Goal: Information Seeking & Learning: Learn about a topic

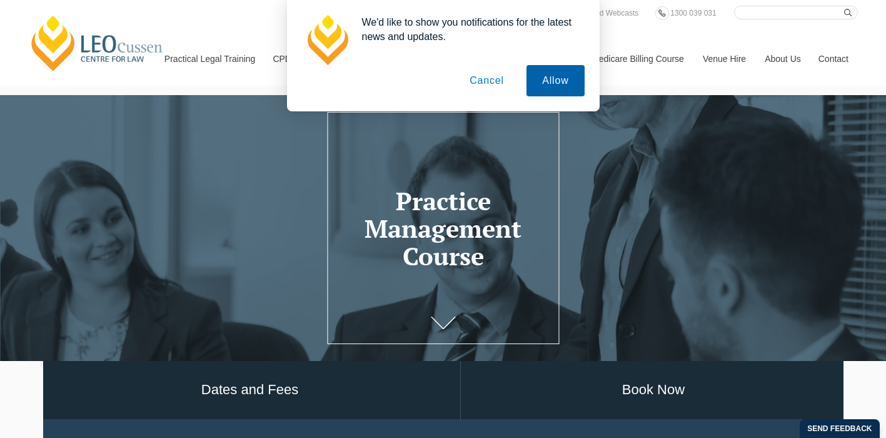
click at [551, 77] on button "Allow" at bounding box center [556, 80] width 58 height 31
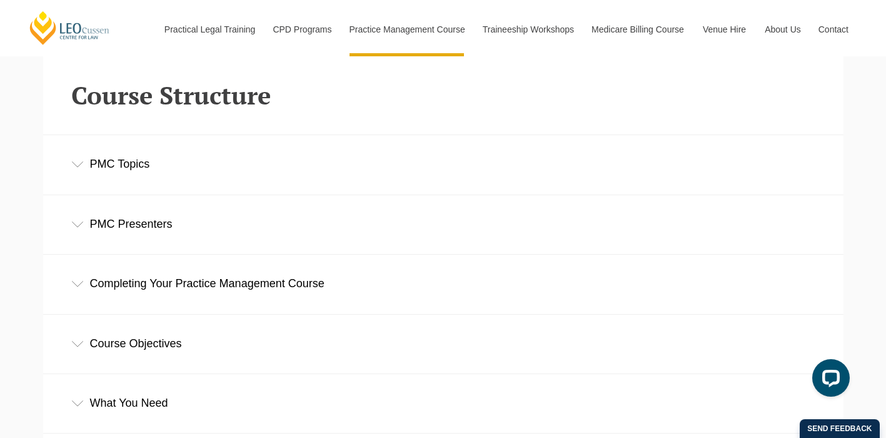
scroll to position [1670, 0]
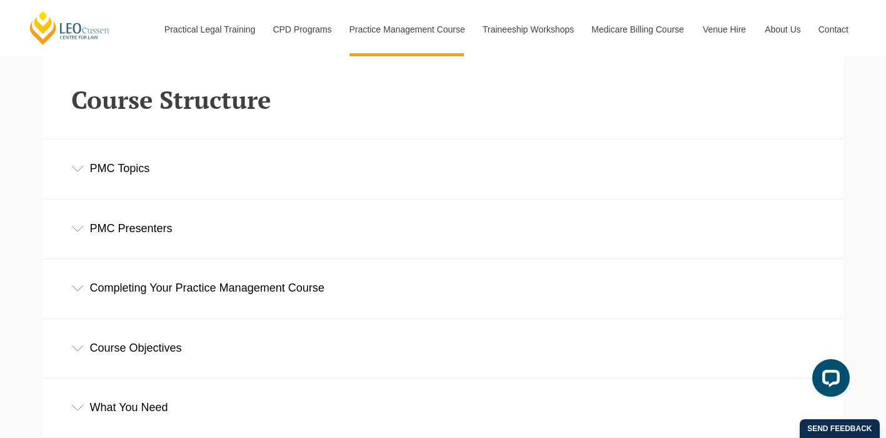
click at [78, 226] on icon at bounding box center [77, 229] width 13 height 6
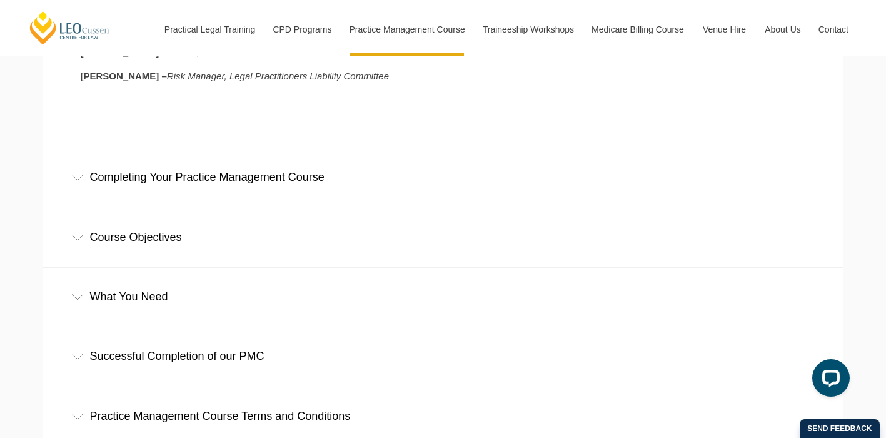
scroll to position [2073, 0]
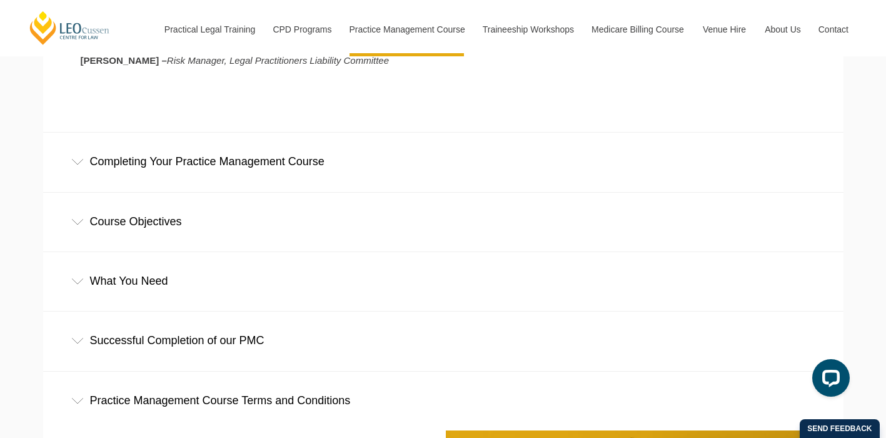
click at [104, 155] on div "Completing Your Practice Management Course" at bounding box center [443, 162] width 801 height 58
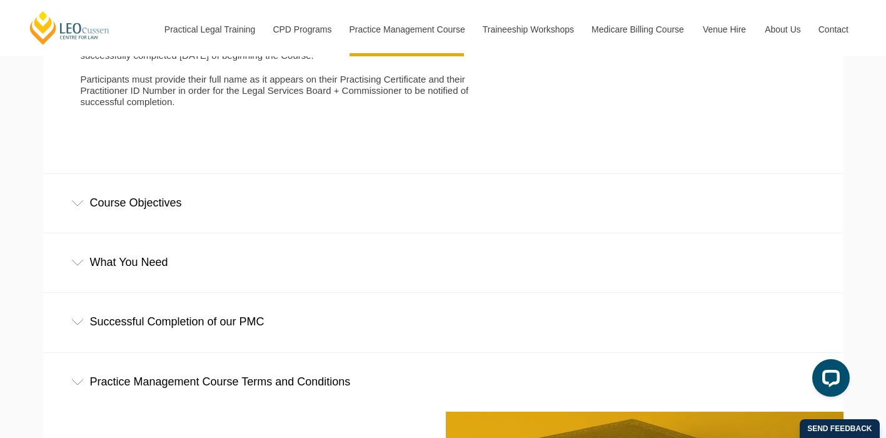
scroll to position [2677, 0]
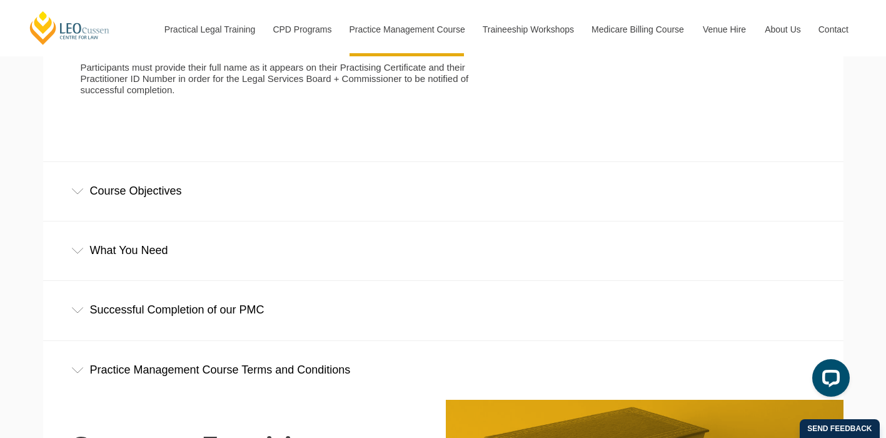
click at [91, 177] on div "Course Objectives" at bounding box center [443, 191] width 801 height 58
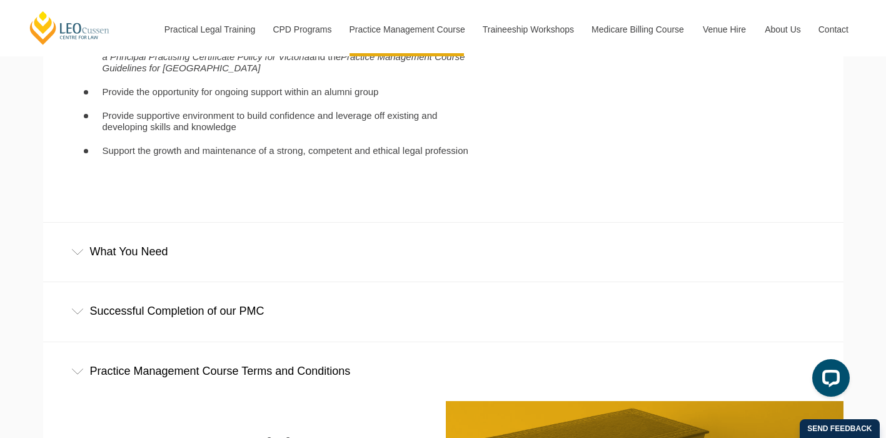
scroll to position [2916, 0]
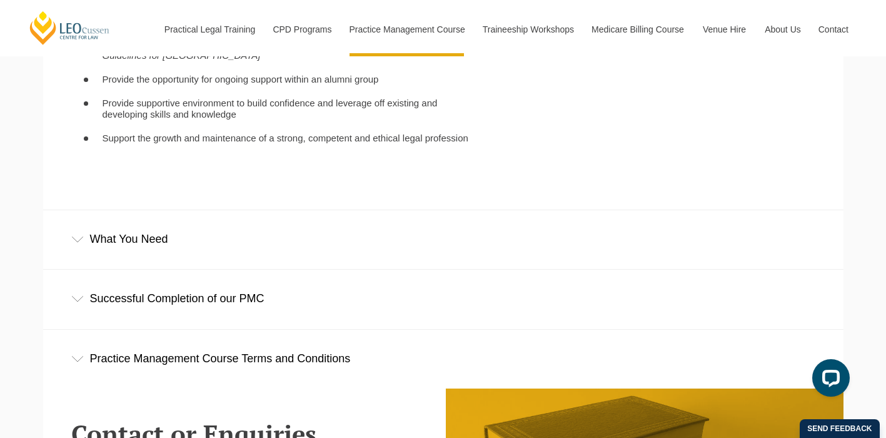
click at [84, 222] on div "What You Need" at bounding box center [443, 239] width 801 height 58
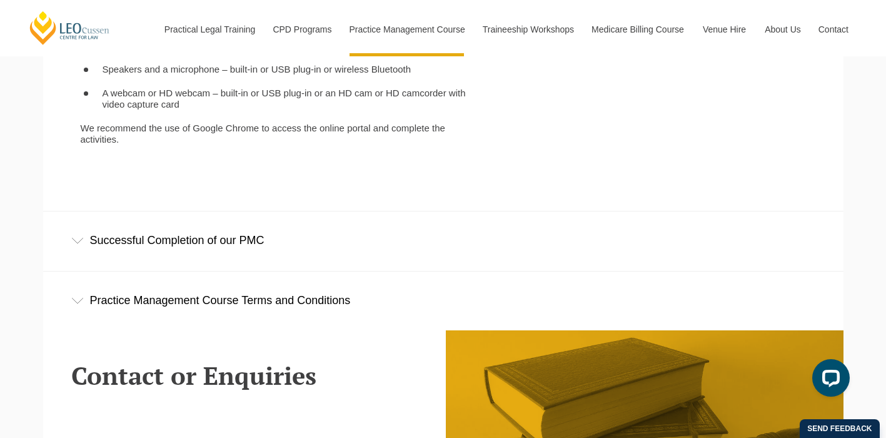
scroll to position [3281, 0]
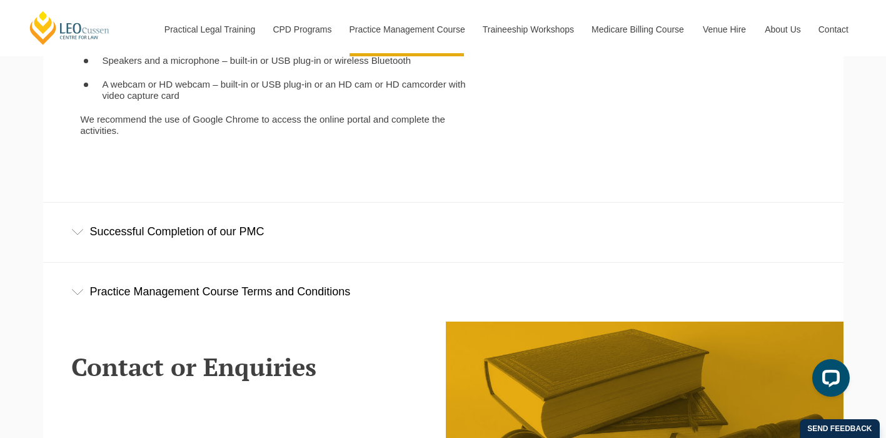
click at [126, 207] on div "Successful Completion of our PMC" at bounding box center [443, 232] width 801 height 58
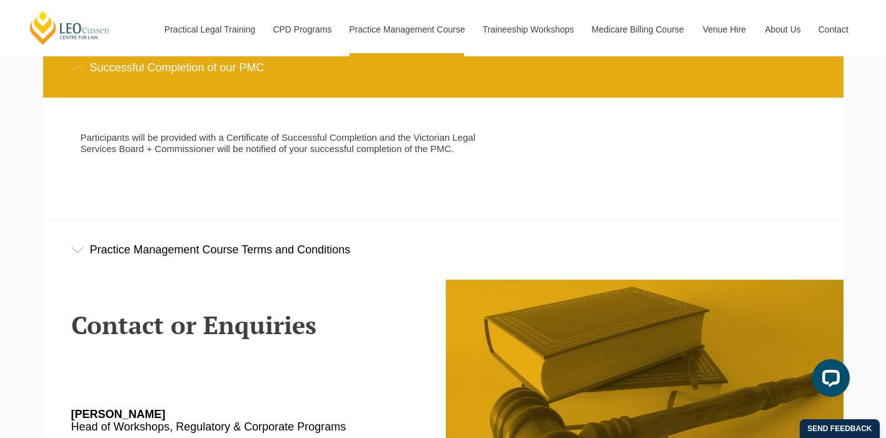
scroll to position [3448, 0]
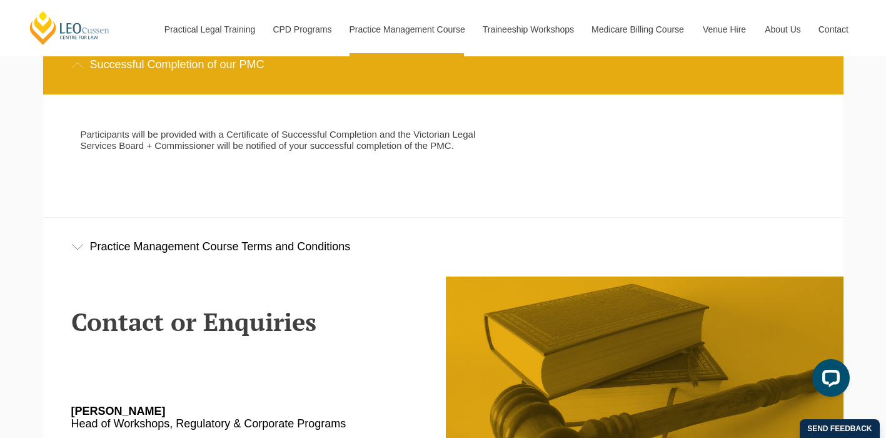
click at [175, 225] on div "Practice Management Course Terms and Conditions" at bounding box center [443, 247] width 801 height 58
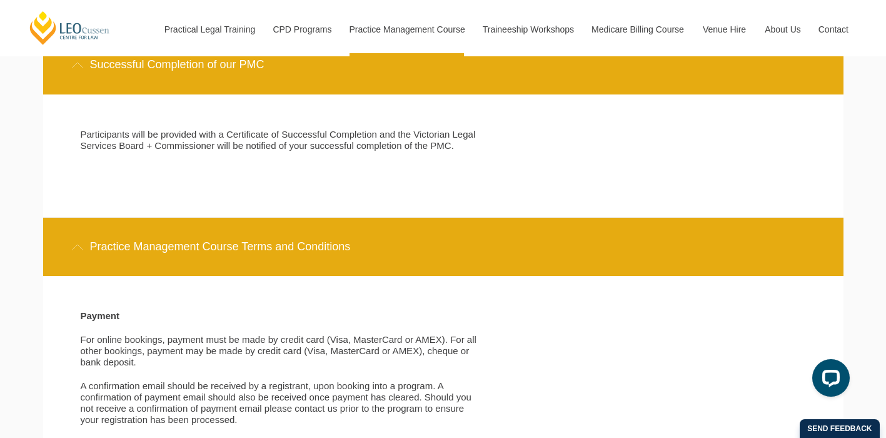
click at [74, 244] on icon at bounding box center [77, 247] width 13 height 6
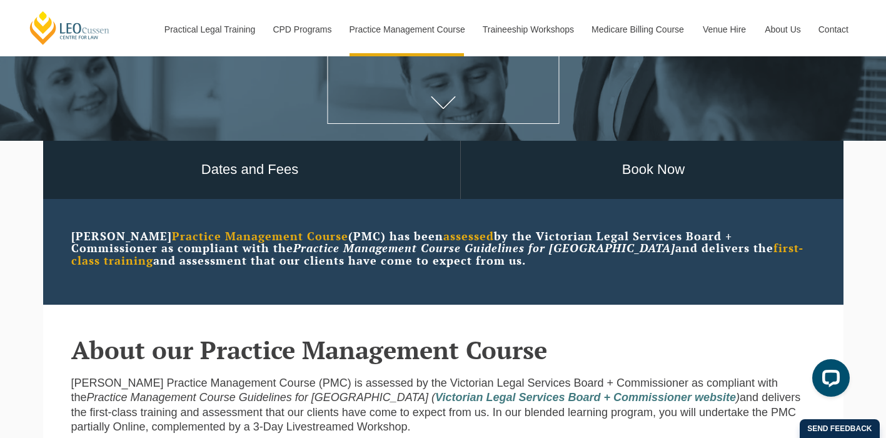
scroll to position [219, 0]
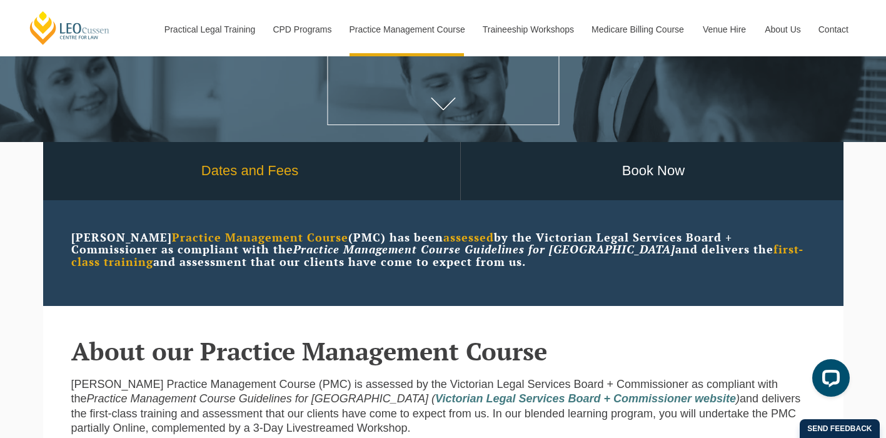
click at [250, 173] on link "Dates and Fees" at bounding box center [250, 171] width 420 height 58
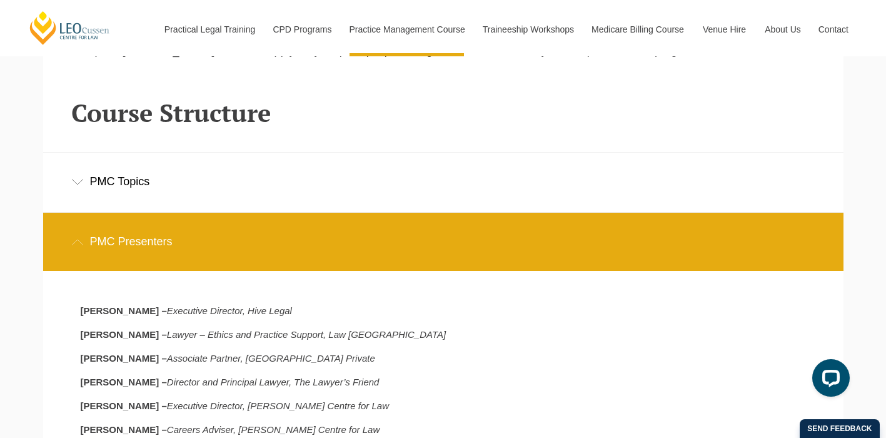
scroll to position [1655, 0]
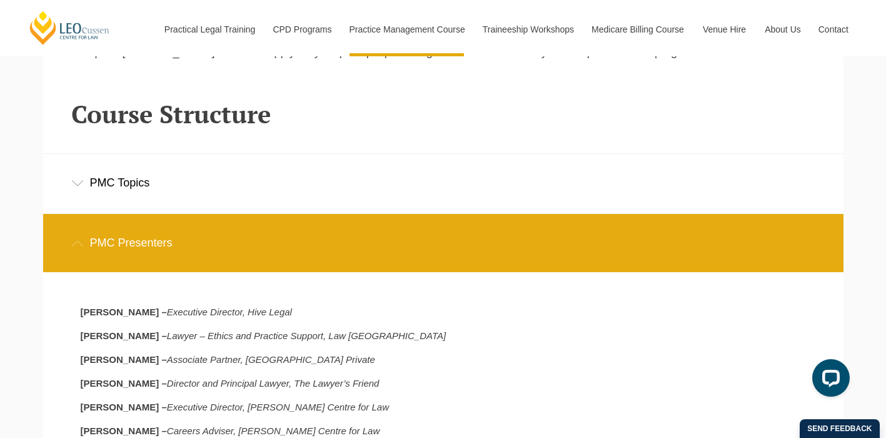
click at [74, 240] on icon at bounding box center [77, 243] width 13 height 6
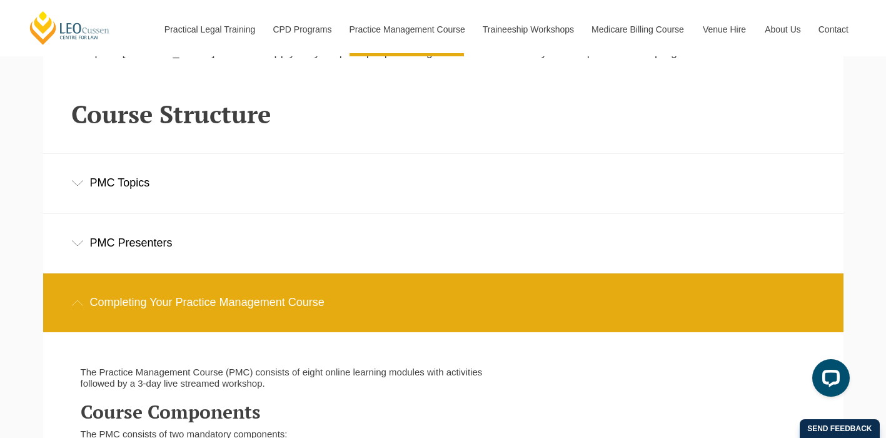
click at [80, 180] on icon at bounding box center [77, 183] width 13 height 6
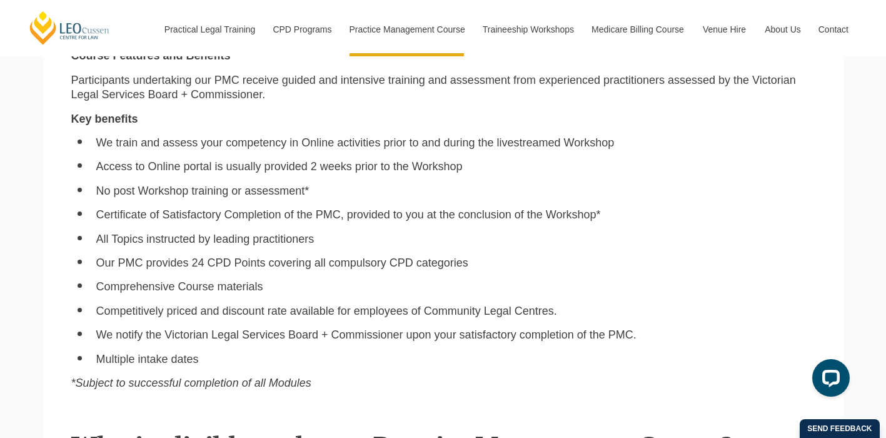
scroll to position [752, 0]
